Goal: Task Accomplishment & Management: Use online tool/utility

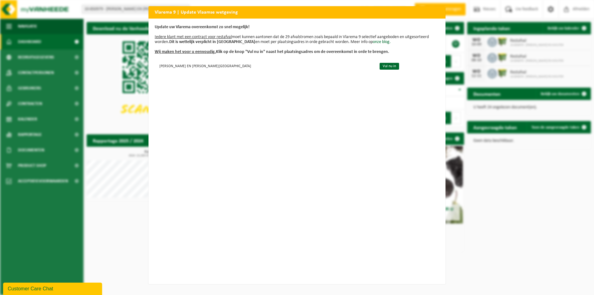
click at [113, 103] on div "Vlarema 9 | Update Vlaamse wetgeving Update uw Vlarema overeenkomst zo snel mog…" at bounding box center [297, 147] width 594 height 295
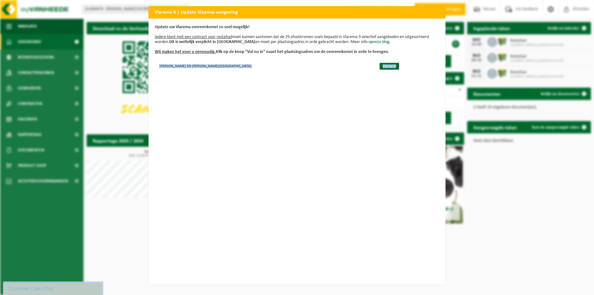
click at [113, 103] on div "Vlarema 9 | Update Vlaamse wetgeving Update uw Vlarema overeenkomst zo snel mog…" at bounding box center [297, 147] width 594 height 295
click at [381, 66] on link "Vul nu in" at bounding box center [389, 66] width 19 height 7
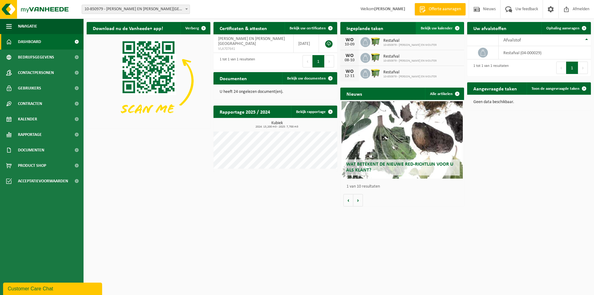
click at [438, 27] on span "Bekijk uw kalender" at bounding box center [437, 28] width 32 height 4
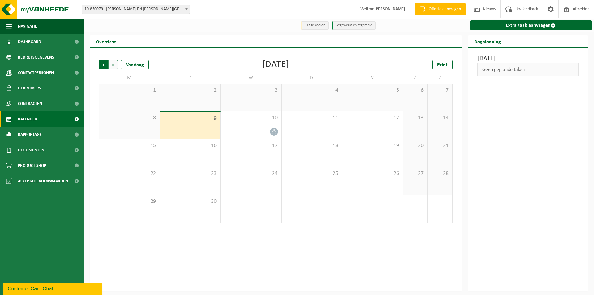
click at [115, 63] on span "Volgende" at bounding box center [113, 64] width 9 height 9
